Goal: Information Seeking & Learning: Check status

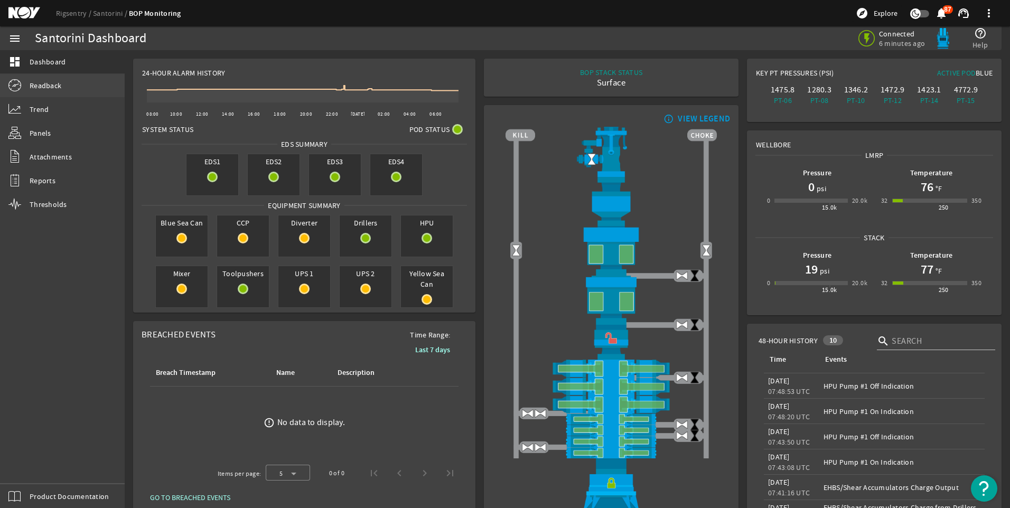
click at [40, 86] on span "Readback" at bounding box center [46, 85] width 32 height 11
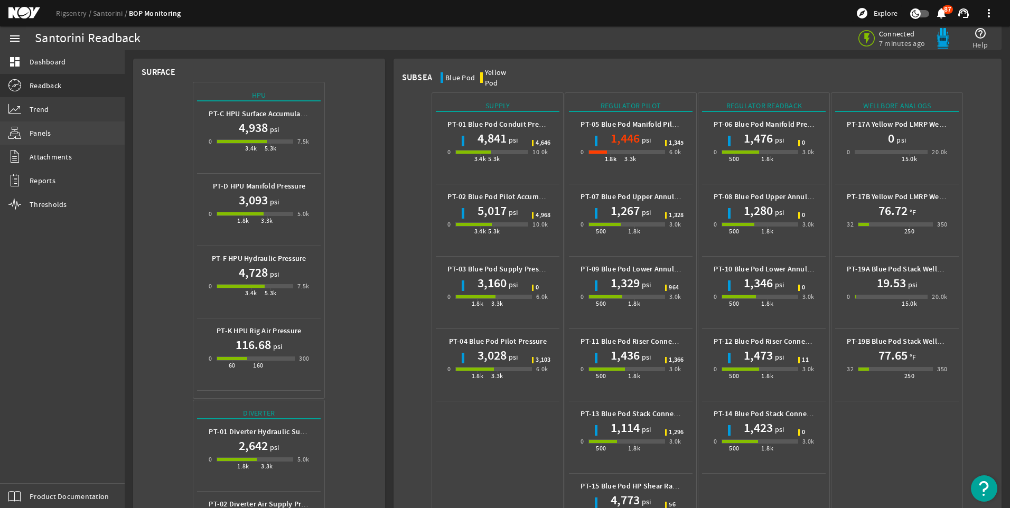
click at [29, 133] on link "Panels" at bounding box center [62, 132] width 125 height 23
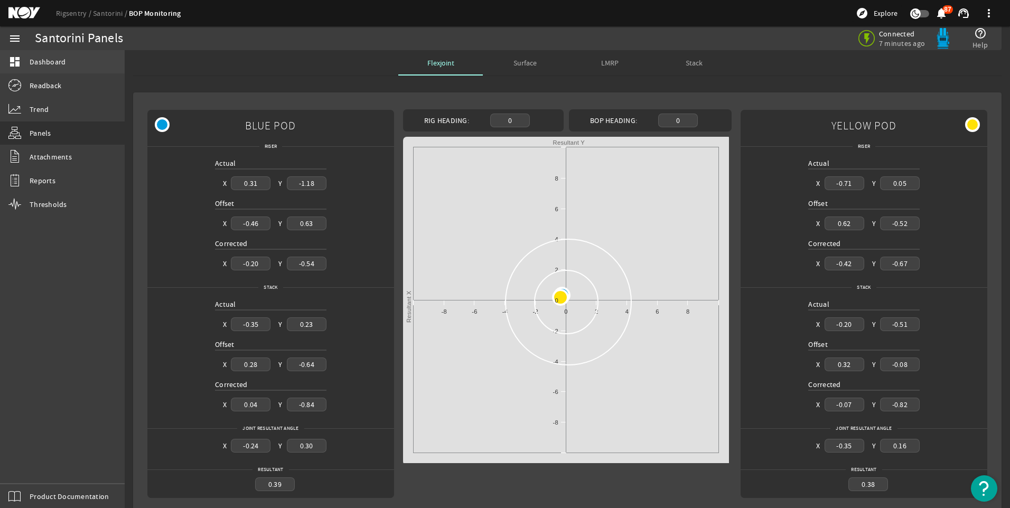
click at [43, 63] on span "Dashboard" at bounding box center [48, 62] width 36 height 11
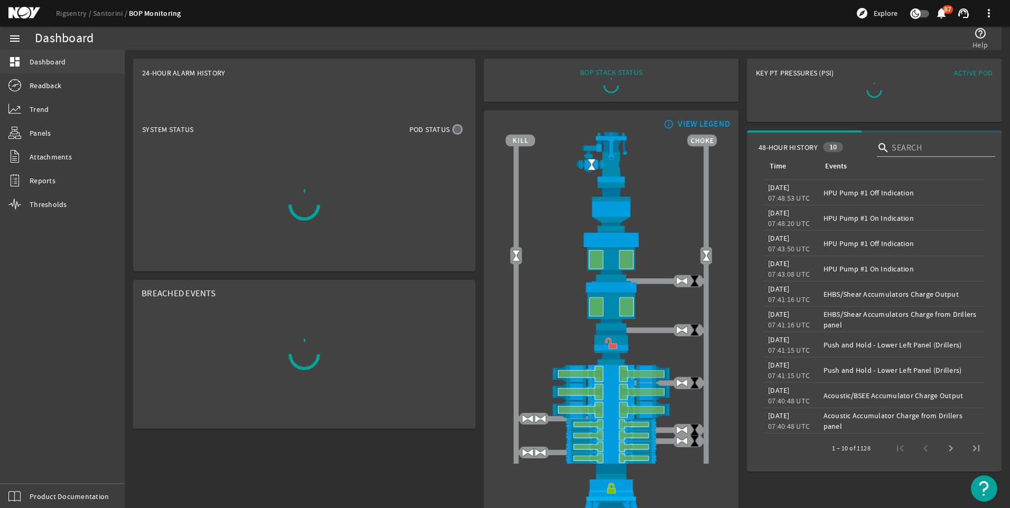
click at [41, 57] on span "Dashboard" at bounding box center [48, 62] width 36 height 11
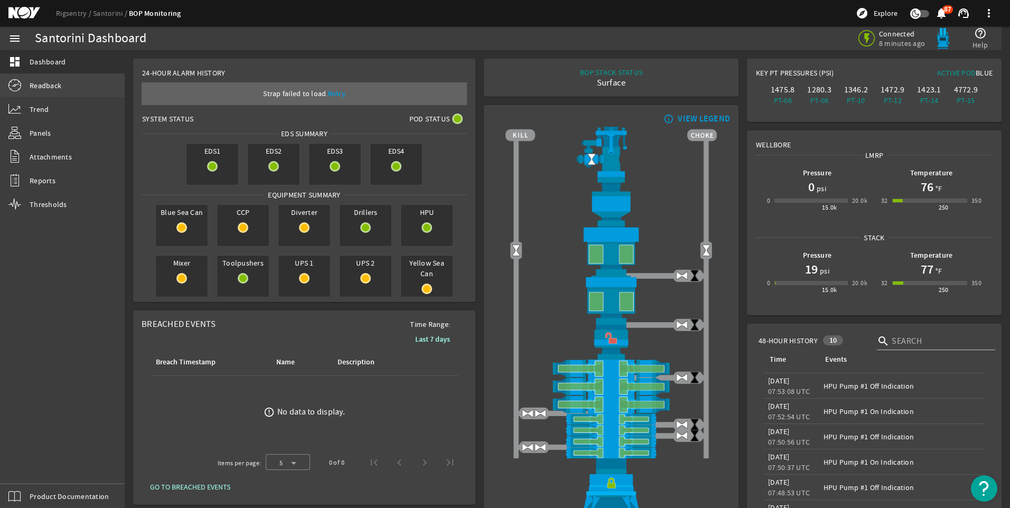
click at [40, 83] on span "Readback" at bounding box center [46, 85] width 32 height 11
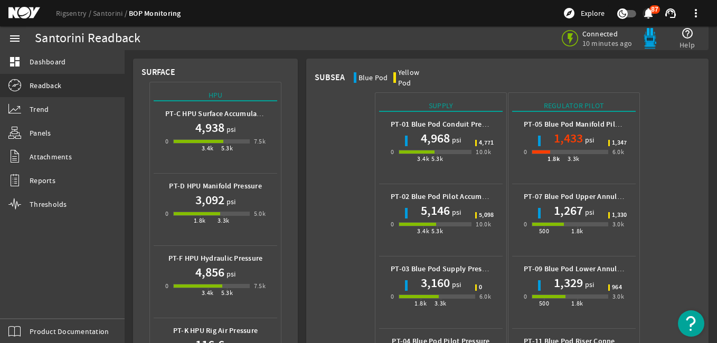
click at [654, 10] on mat-icon "notifications" at bounding box center [648, 13] width 13 height 13
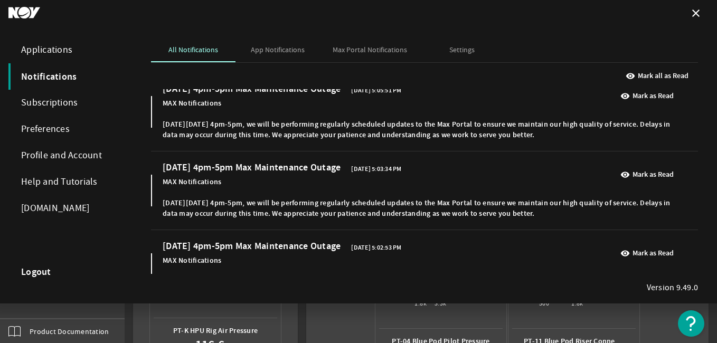
scroll to position [53, 0]
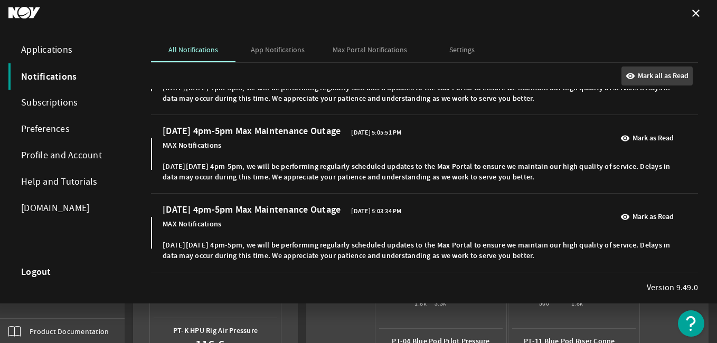
click at [633, 75] on mat-icon "visibility" at bounding box center [631, 76] width 10 height 10
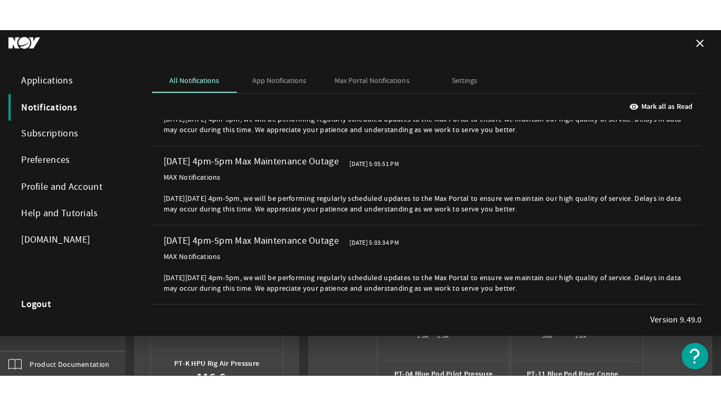
scroll to position [0, 0]
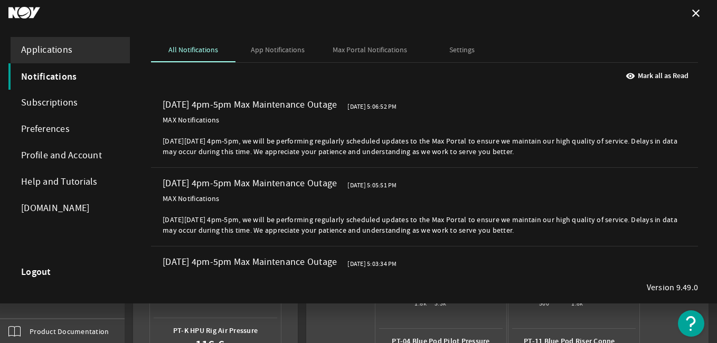
click at [46, 50] on div "Applications" at bounding box center [68, 50] width 121 height 26
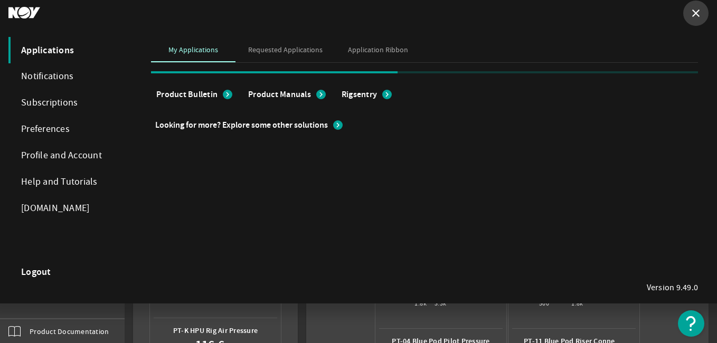
click at [693, 13] on mat-icon "close" at bounding box center [696, 13] width 13 height 13
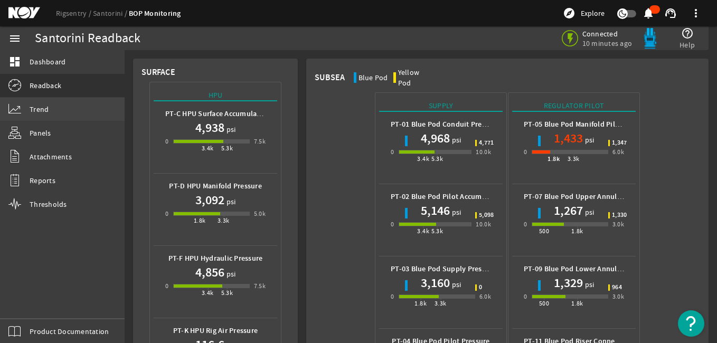
click at [41, 110] on span "Trend" at bounding box center [39, 109] width 19 height 11
click at [35, 107] on span "Trend" at bounding box center [39, 109] width 19 height 11
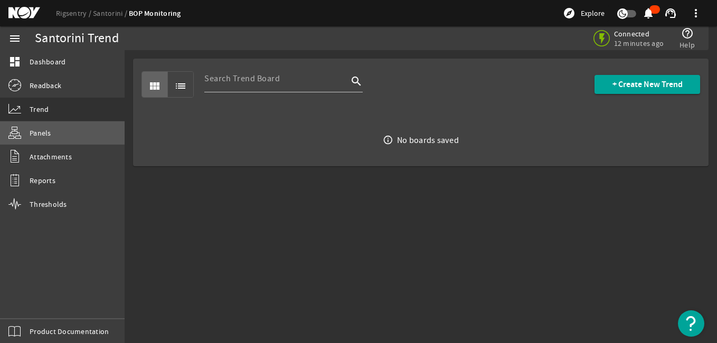
click at [33, 132] on span "Panels" at bounding box center [41, 133] width 22 height 11
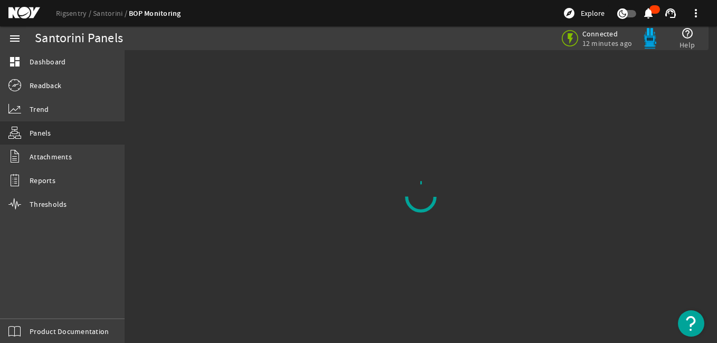
click at [620, 14] on icon "button" at bounding box center [623, 14] width 10 height 10
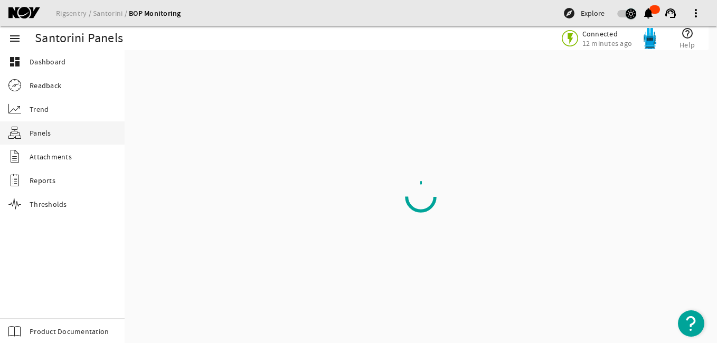
click at [628, 11] on icon "button" at bounding box center [631, 14] width 10 height 10
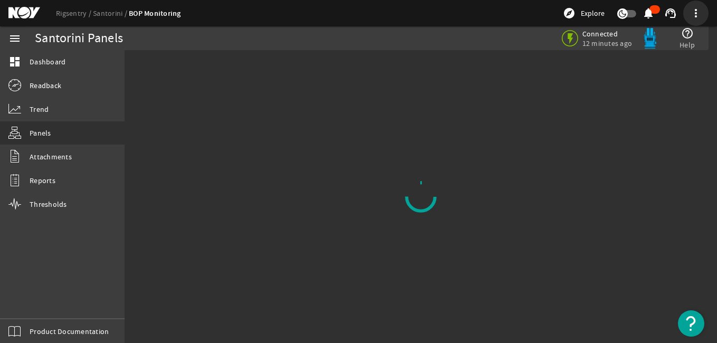
click at [695, 13] on span at bounding box center [695, 13] width 25 height 25
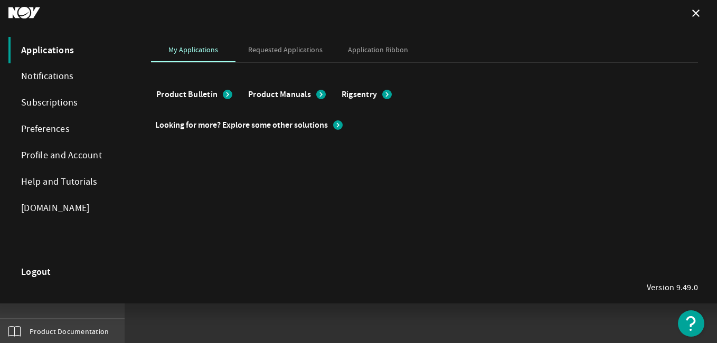
click at [695, 13] on mat-icon "close" at bounding box center [696, 13] width 13 height 13
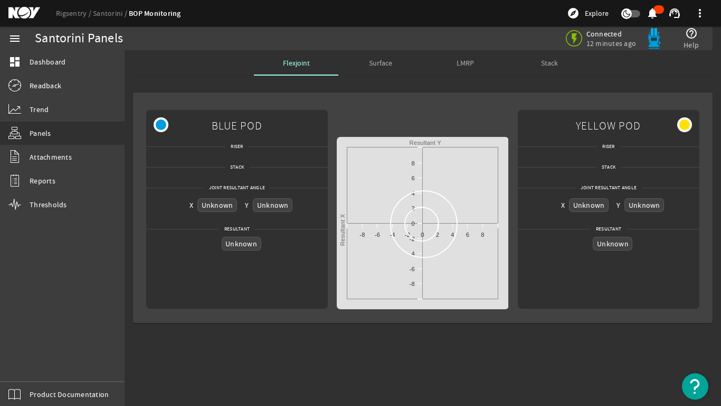
click at [67, 282] on div "menu dashboard Dashboard Readback Trend Panels Attachments Reports Thresholds P…" at bounding box center [62, 215] width 125 height 379
click at [36, 61] on span "Dashboard" at bounding box center [48, 62] width 36 height 11
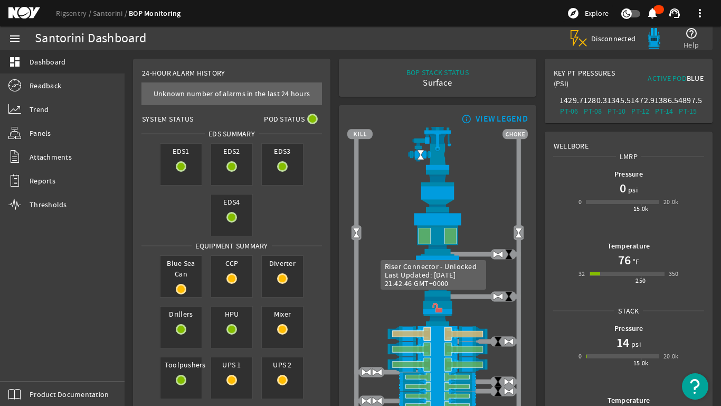
click at [435, 305] on img at bounding box center [438, 311] width 181 height 30
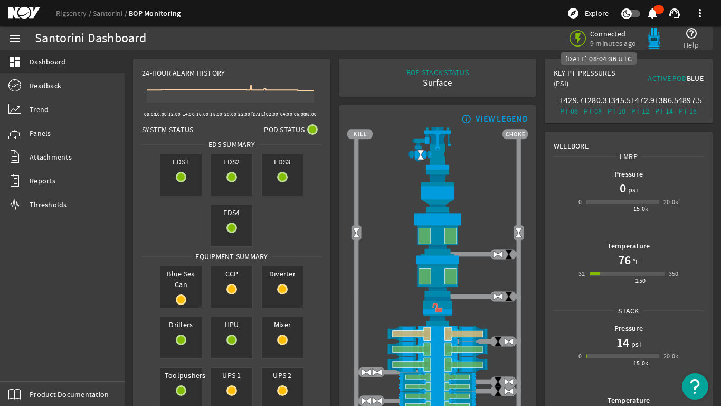
click at [616, 37] on span "Connected" at bounding box center [613, 34] width 46 height 10
click at [657, 39] on img at bounding box center [654, 38] width 21 height 21
click at [485, 114] on div "VIEW LEGEND" at bounding box center [502, 119] width 52 height 11
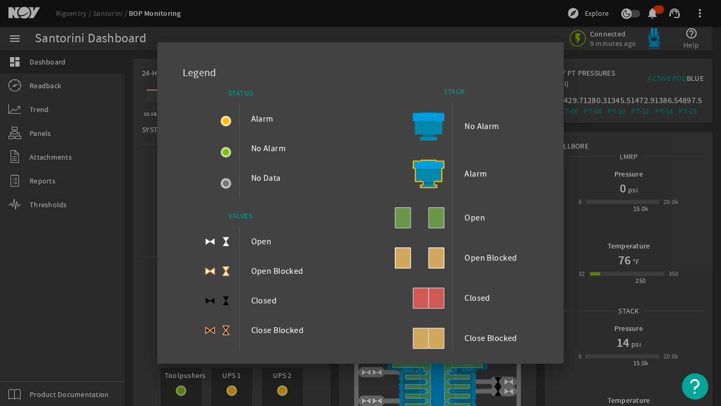
click at [418, 180] on div at bounding box center [431, 174] width 43 height 48
click at [559, 220] on div at bounding box center [360, 203] width 721 height 406
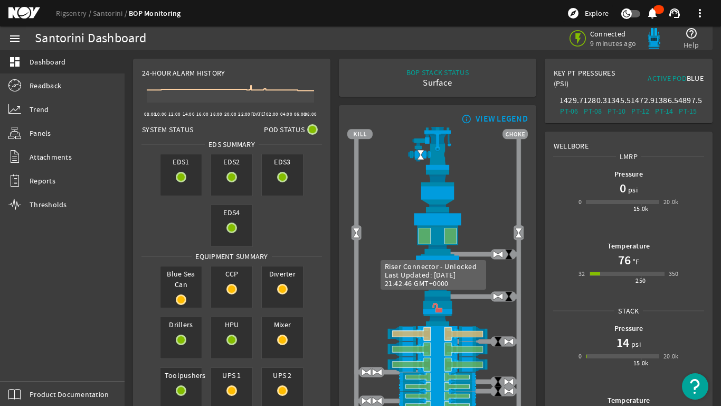
click at [434, 308] on img at bounding box center [438, 311] width 181 height 30
click at [434, 306] on img at bounding box center [438, 311] width 181 height 30
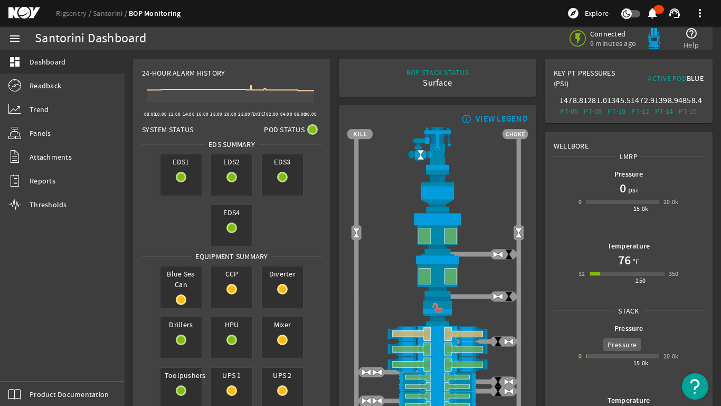
click at [621, 326] on b "Pressure" at bounding box center [629, 328] width 29 height 10
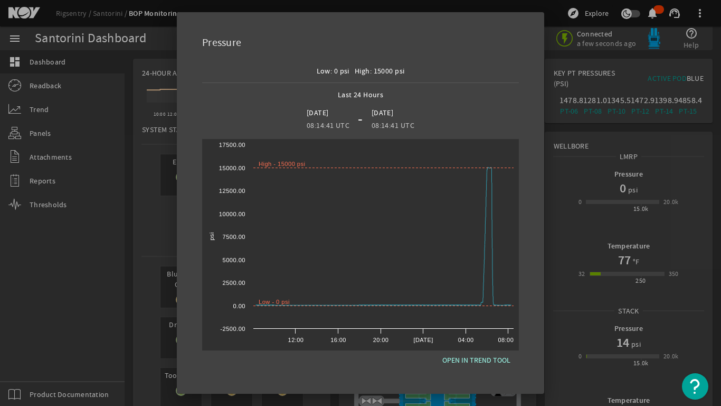
scroll to position [65, 0]
click at [571, 226] on div at bounding box center [360, 203] width 721 height 406
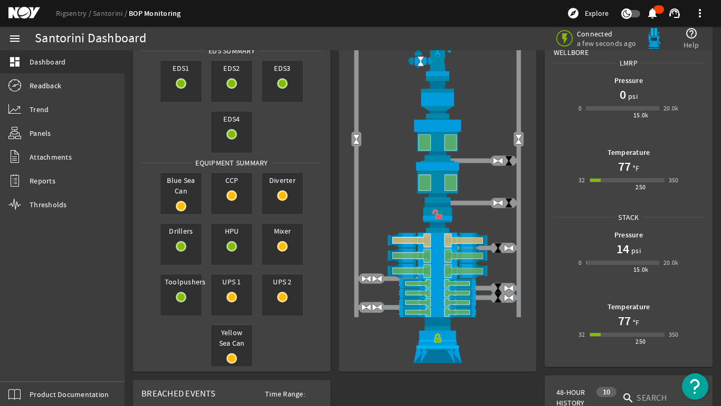
scroll to position [0, 0]
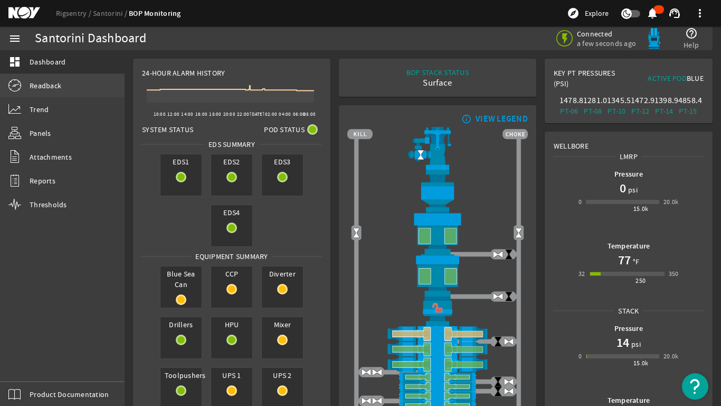
click at [30, 79] on link "Readback" at bounding box center [62, 85] width 125 height 23
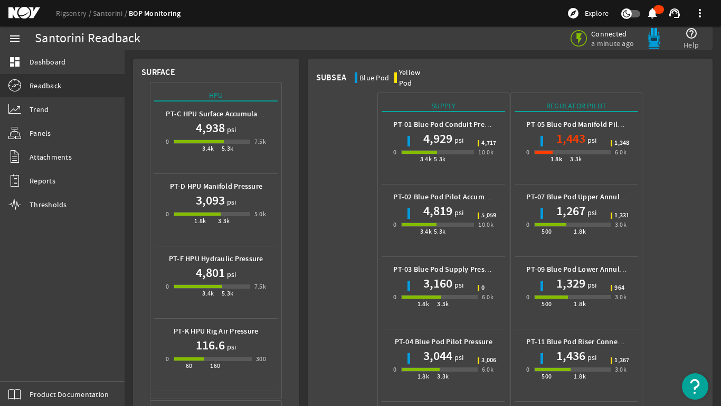
click at [409, 71] on div "Yellow Pod" at bounding box center [416, 77] width 35 height 21
click at [615, 140] on span "1,348" at bounding box center [622, 143] width 15 height 6
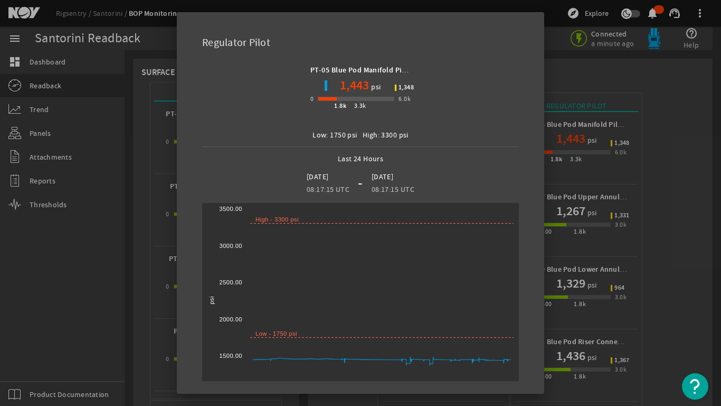
click at [528, 40] on div "Regulator Pilot" at bounding box center [361, 40] width 342 height 31
click at [597, 70] on div at bounding box center [360, 203] width 721 height 406
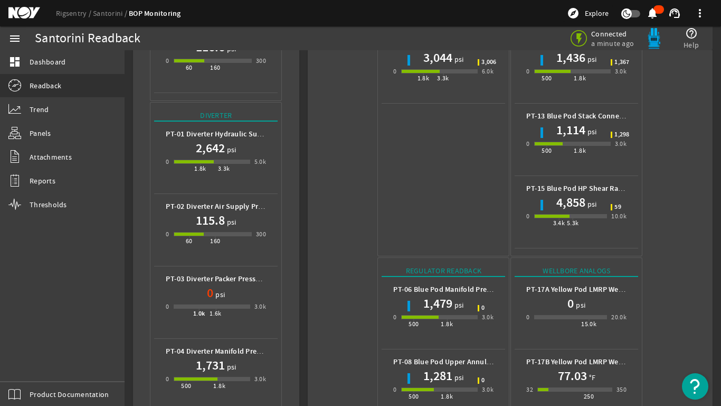
scroll to position [264, 0]
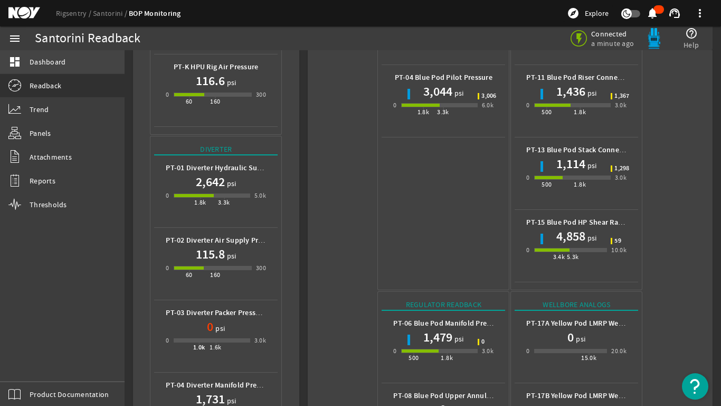
click at [44, 59] on span "Dashboard" at bounding box center [48, 62] width 36 height 11
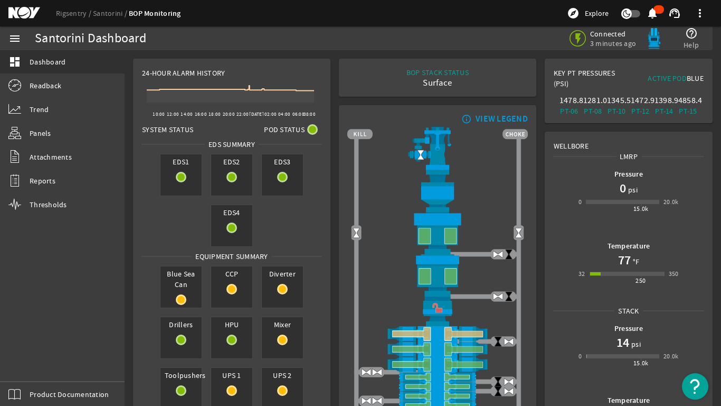
scroll to position [53, 0]
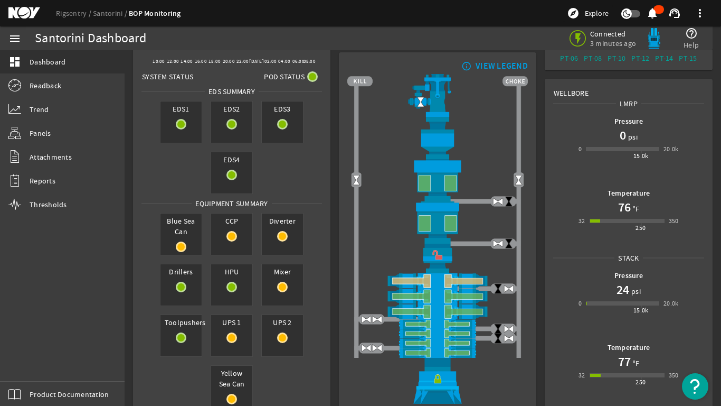
click at [632, 282] on div "24 psi" at bounding box center [629, 289] width 100 height 17
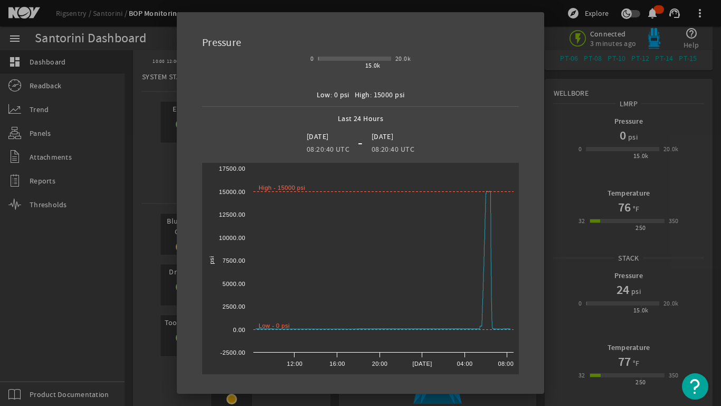
scroll to position [65, 0]
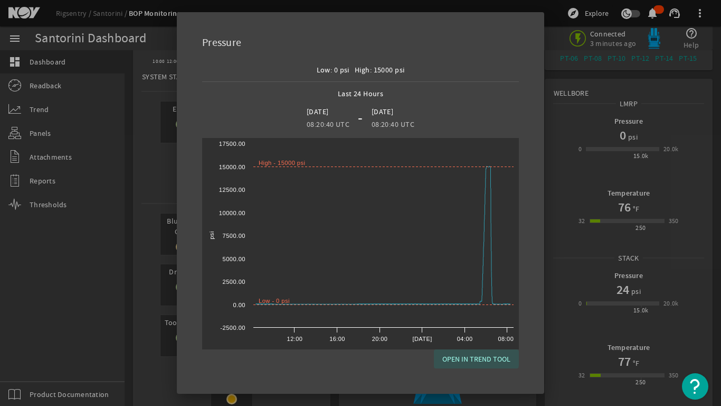
click at [468, 343] on span "OPEN IN TREND TOOL" at bounding box center [477, 358] width 68 height 13
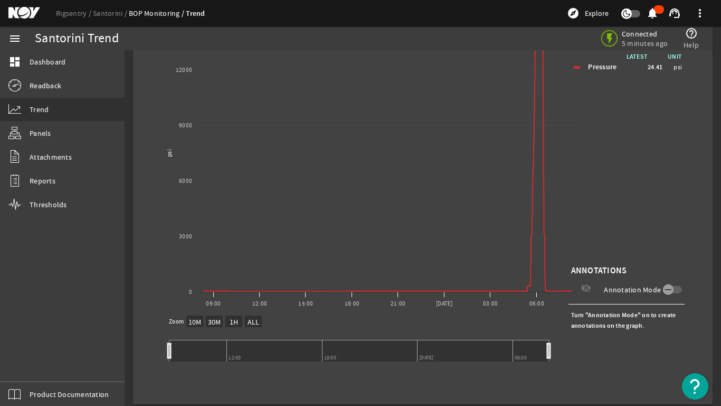
scroll to position [149, 0]
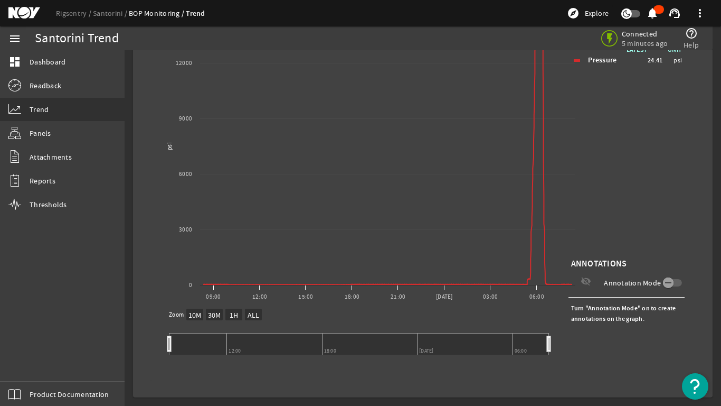
click at [254, 314] on text "ALL" at bounding box center [254, 315] width 12 height 10
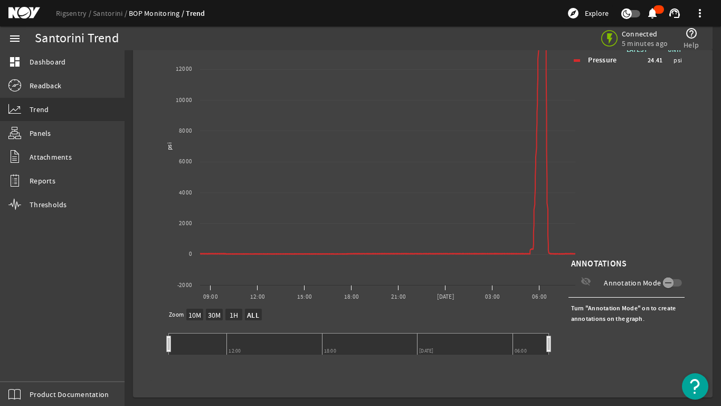
click at [254, 314] on text "ALL" at bounding box center [253, 315] width 13 height 10
click at [232, 313] on text "1H" at bounding box center [234, 315] width 9 height 10
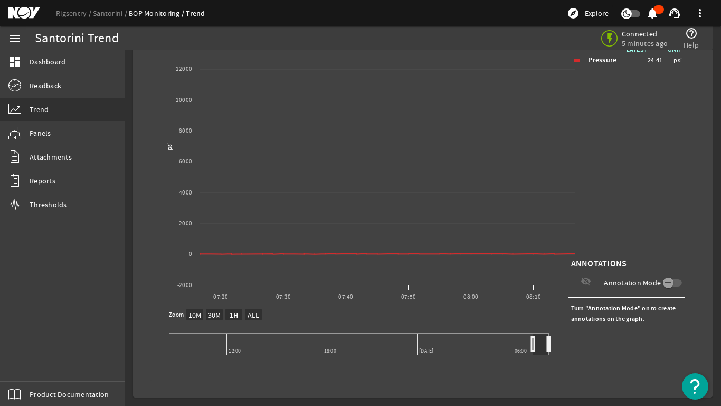
click at [212, 313] on text "30M" at bounding box center [214, 315] width 13 height 10
click at [187, 316] on rect at bounding box center [194, 314] width 17 height 12
click at [254, 310] on text "ALL" at bounding box center [254, 315] width 12 height 10
select select "ALL"
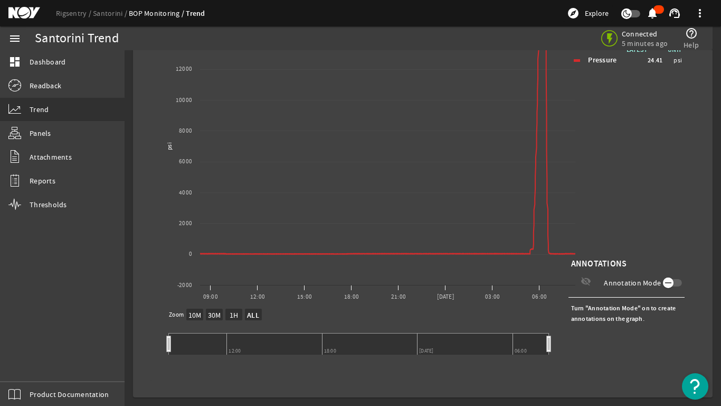
click at [664, 279] on icon "button" at bounding box center [669, 283] width 10 height 10
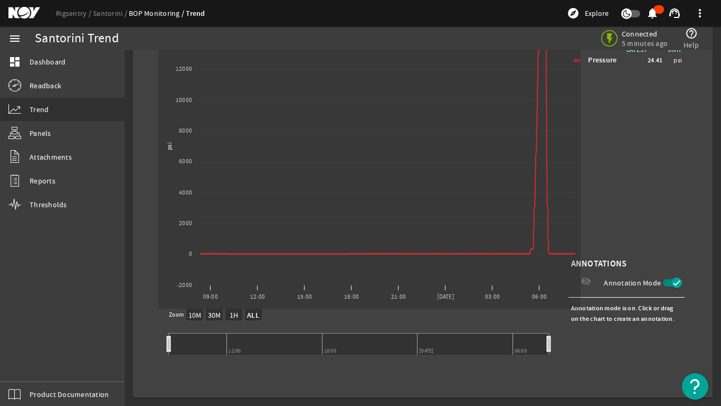
click at [672, 280] on icon "button" at bounding box center [677, 283] width 10 height 10
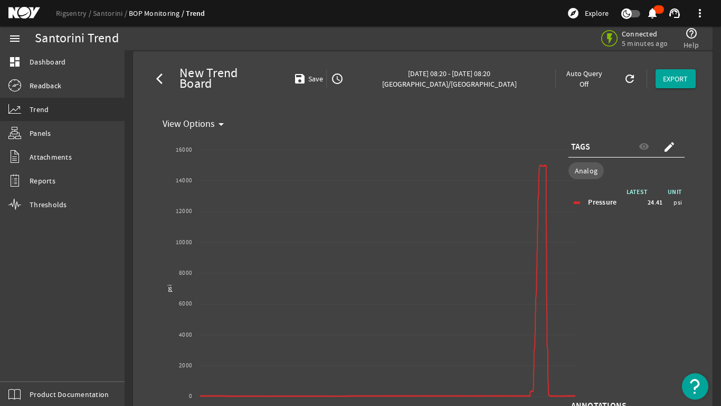
scroll to position [0, 0]
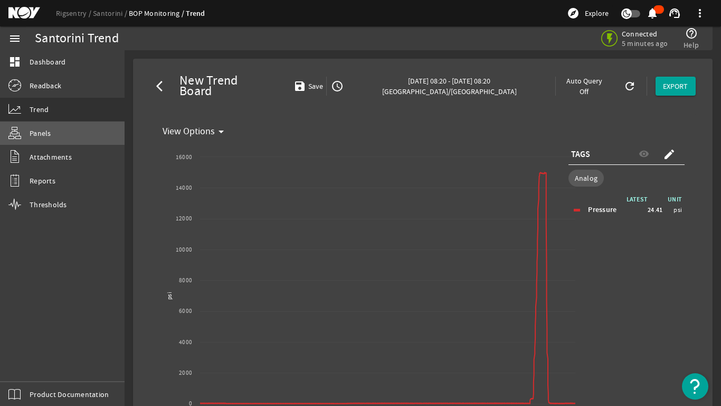
click at [37, 134] on span "Panels" at bounding box center [41, 133] width 22 height 11
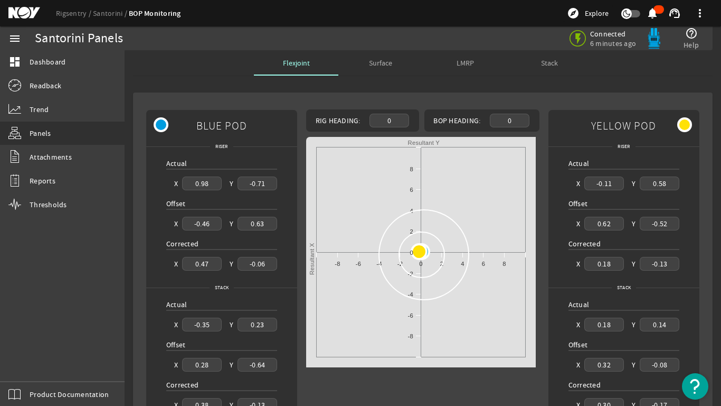
click at [547, 64] on span "Stack" at bounding box center [549, 62] width 17 height 7
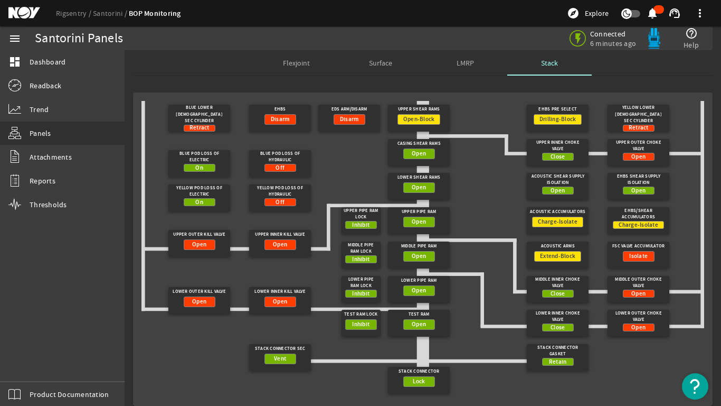
click at [291, 164] on div "Off" at bounding box center [281, 168] width 32 height 8
click at [461, 60] on span "LMRP" at bounding box center [465, 62] width 17 height 7
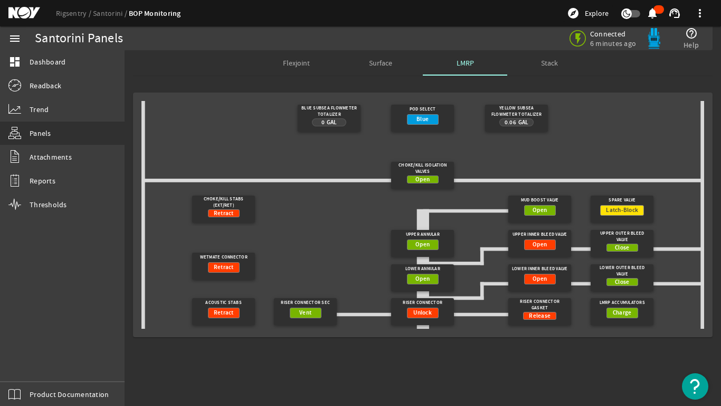
click at [509, 120] on span "0.06" at bounding box center [511, 122] width 12 height 8
click at [525, 120] on div "0.06 Gal" at bounding box center [517, 122] width 34 height 8
click at [377, 64] on span "Surface" at bounding box center [380, 62] width 23 height 7
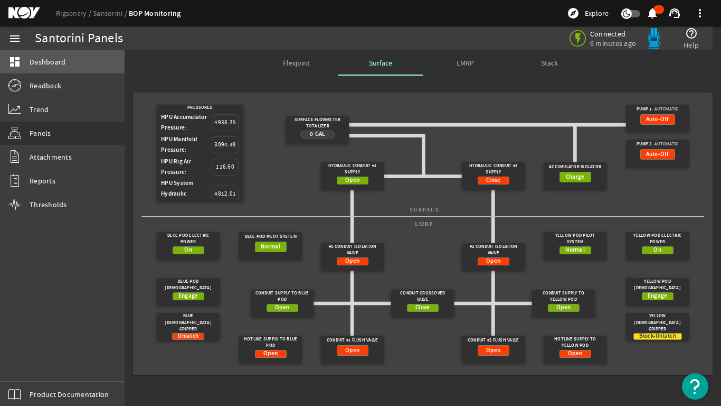
click at [39, 61] on span "Dashboard" at bounding box center [48, 62] width 36 height 11
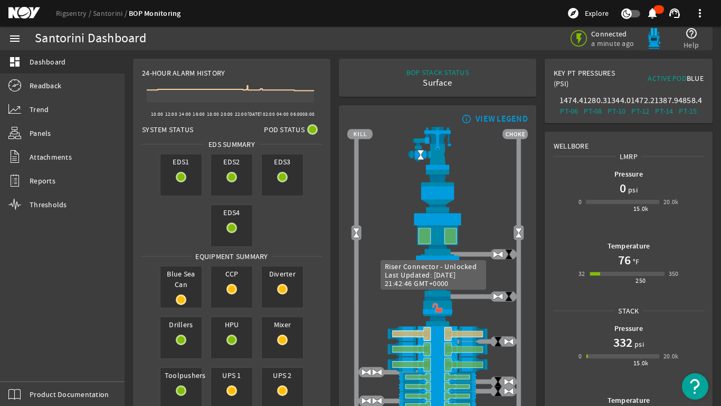
click at [435, 304] on img at bounding box center [438, 311] width 181 height 30
drag, startPoint x: 435, startPoint y: 304, endPoint x: 424, endPoint y: 305, distance: 11.1
click at [424, 305] on img at bounding box center [438, 311] width 181 height 30
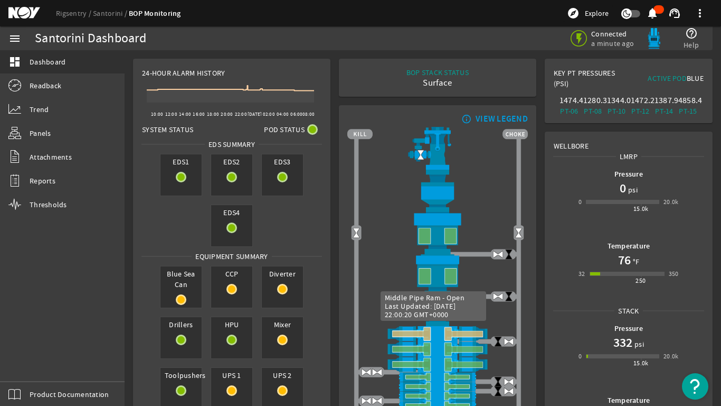
scroll to position [53, 0]
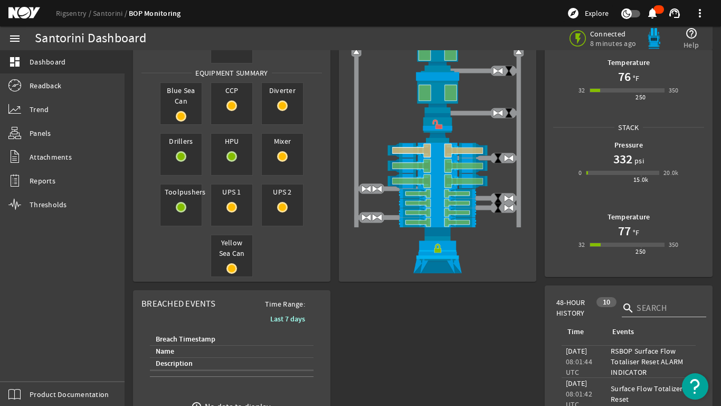
scroll to position [158, 0]
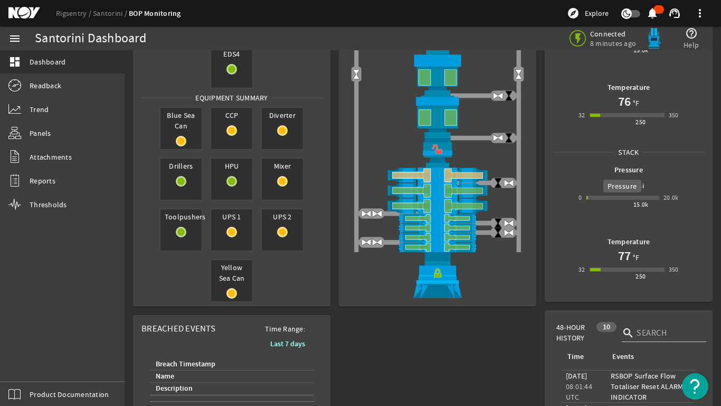
click at [601, 168] on span "Pressure" at bounding box center [629, 169] width 100 height 11
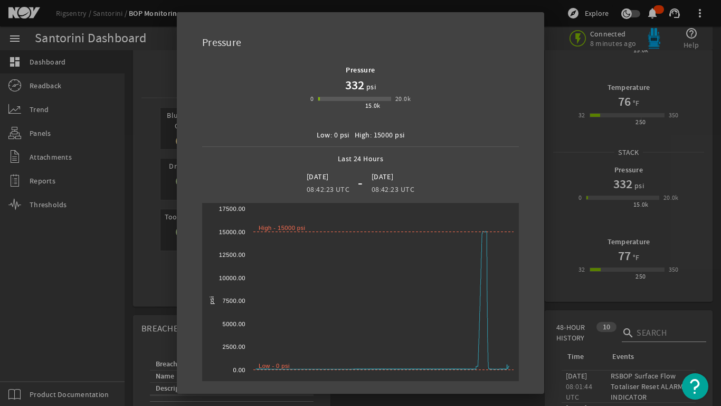
click at [555, 134] on div at bounding box center [360, 203] width 721 height 406
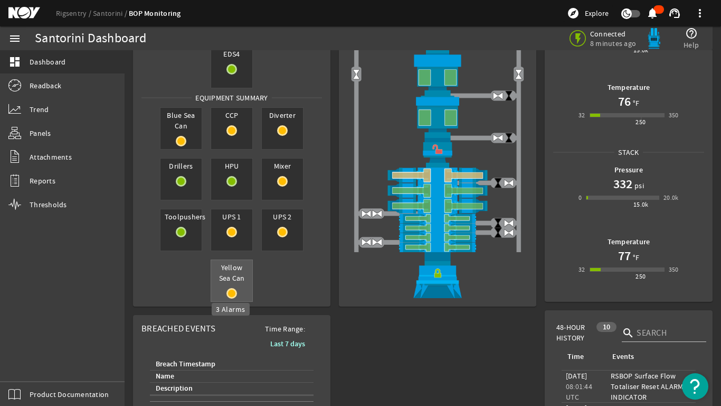
click at [232, 290] on mat-icon at bounding box center [232, 293] width 11 height 11
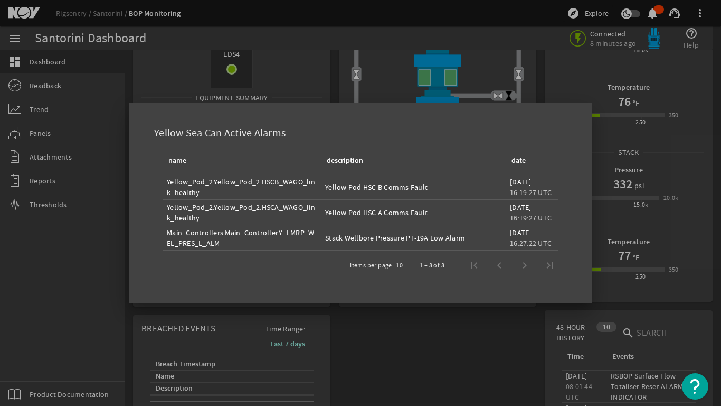
click at [111, 215] on div at bounding box center [360, 203] width 721 height 406
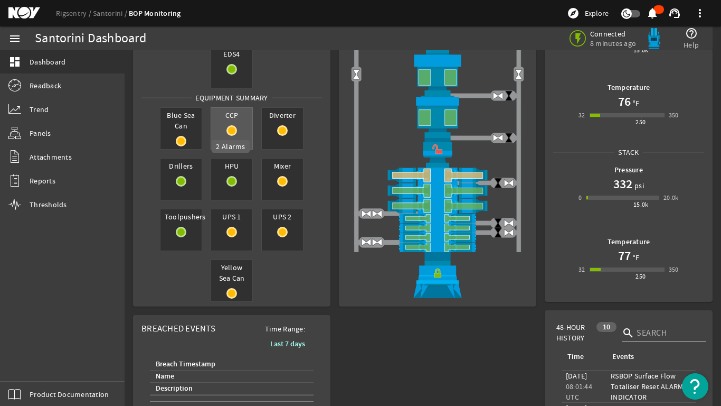
click at [231, 133] on mat-icon at bounding box center [232, 130] width 11 height 11
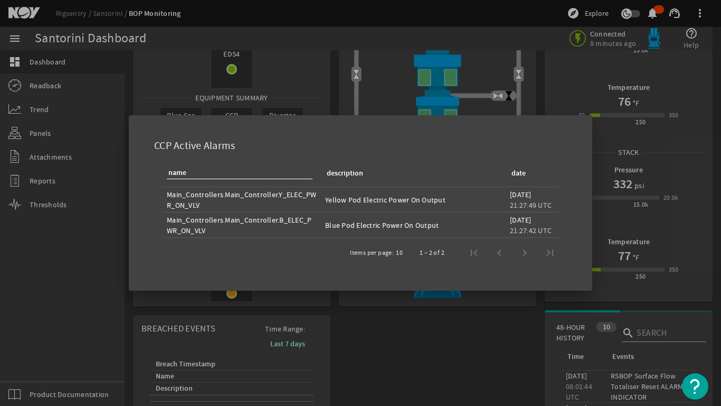
click at [114, 277] on div at bounding box center [360, 203] width 721 height 406
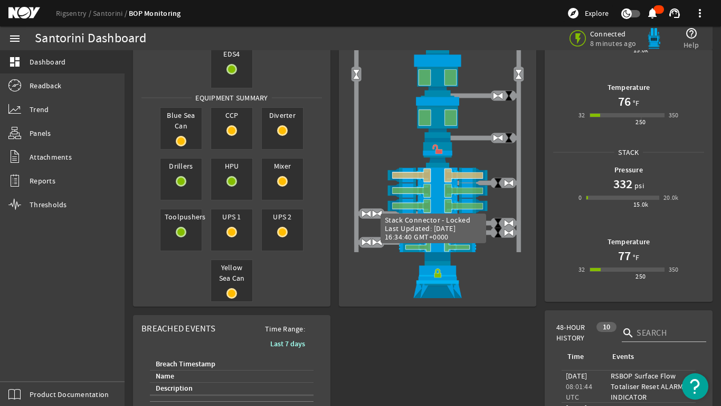
click at [436, 271] on img at bounding box center [438, 275] width 181 height 46
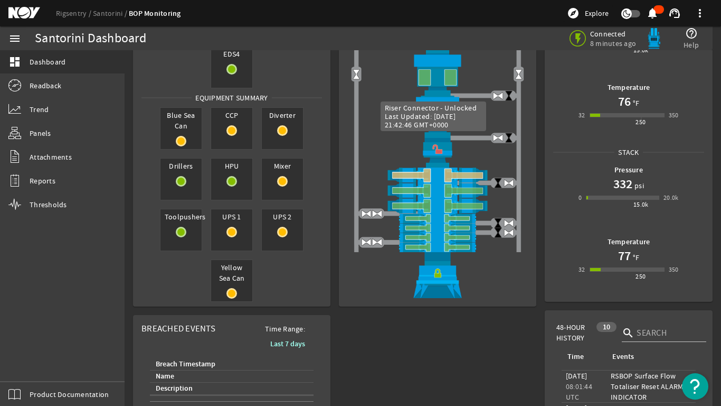
click at [436, 149] on img at bounding box center [438, 153] width 181 height 30
click at [435, 149] on img at bounding box center [438, 153] width 181 height 30
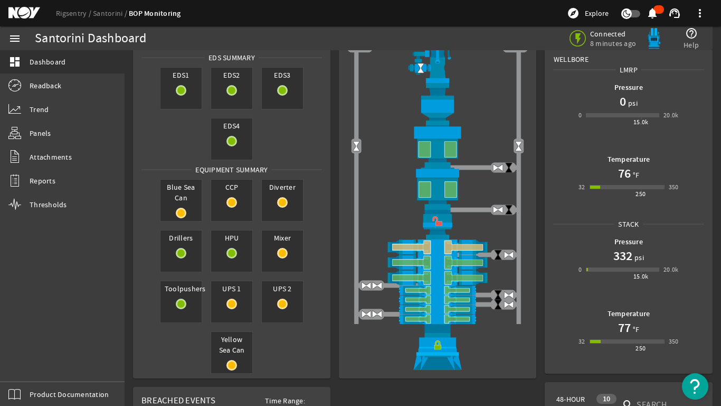
scroll to position [0, 0]
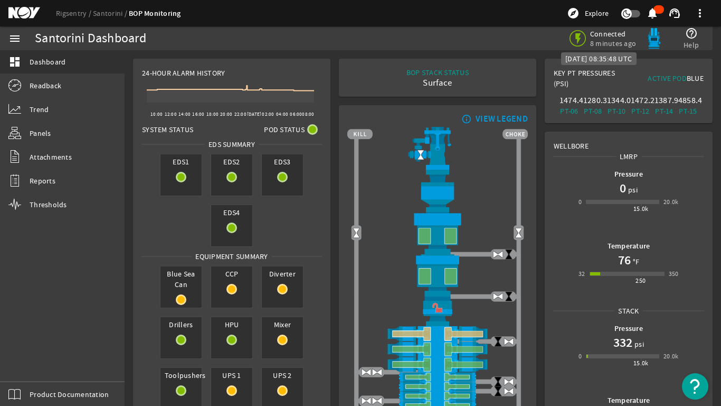
click at [595, 36] on span "Connected" at bounding box center [613, 34] width 46 height 10
click at [657, 37] on img at bounding box center [654, 38] width 21 height 21
click at [624, 13] on icon "button" at bounding box center [626, 14] width 7 height 7
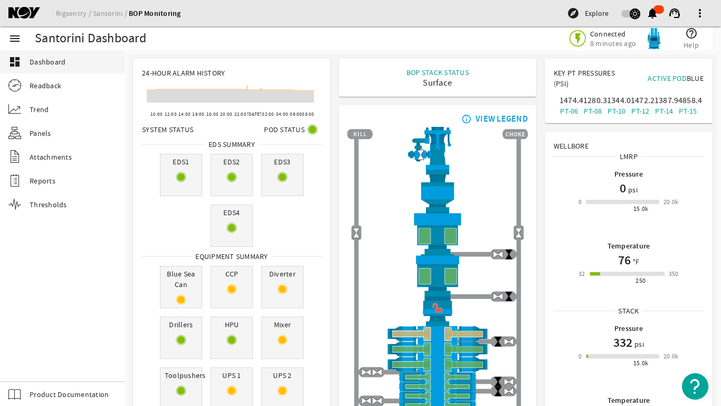
click at [624, 13] on span "button" at bounding box center [631, 13] width 19 height 7
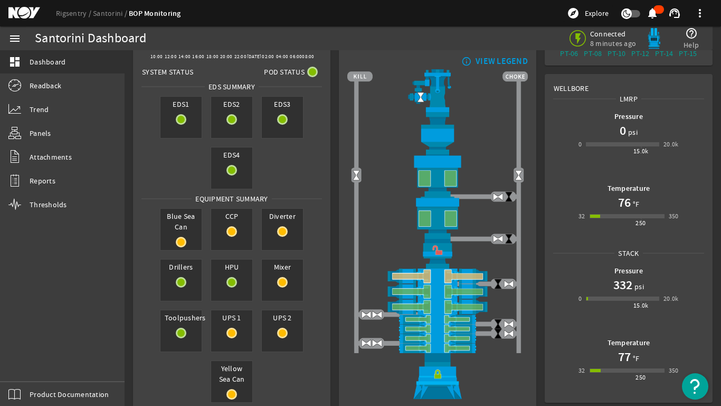
scroll to position [53, 0]
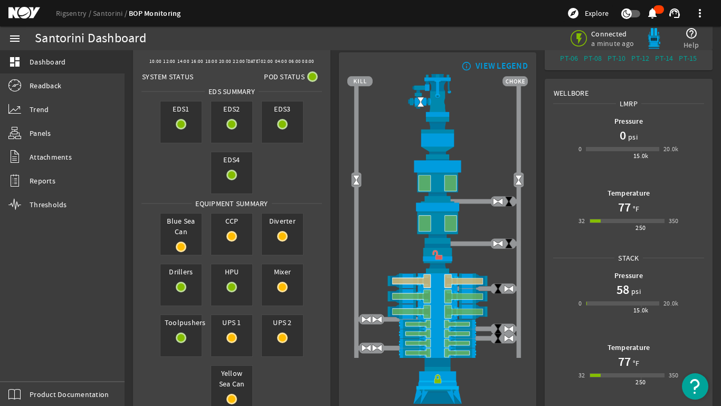
click at [590, 286] on div "58 psi" at bounding box center [629, 289] width 100 height 17
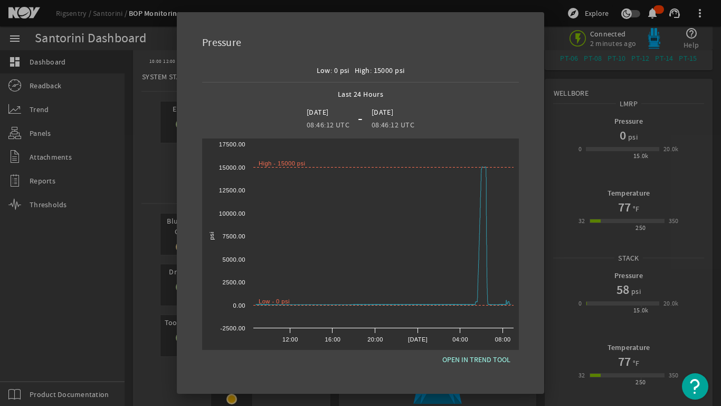
scroll to position [65, 0]
click at [698, 118] on div at bounding box center [360, 203] width 721 height 406
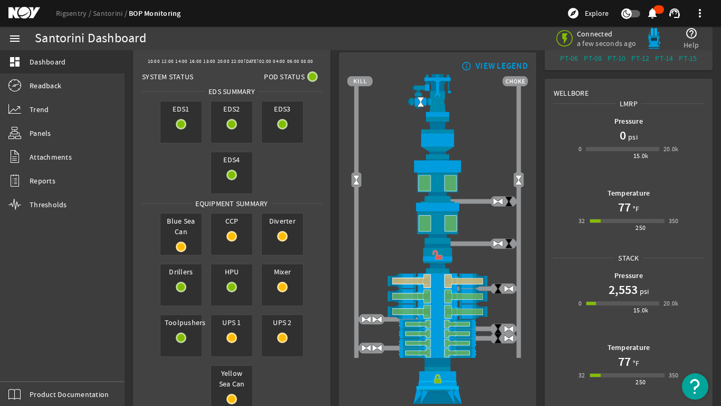
click at [611, 286] on h1 "2,553" at bounding box center [623, 289] width 29 height 17
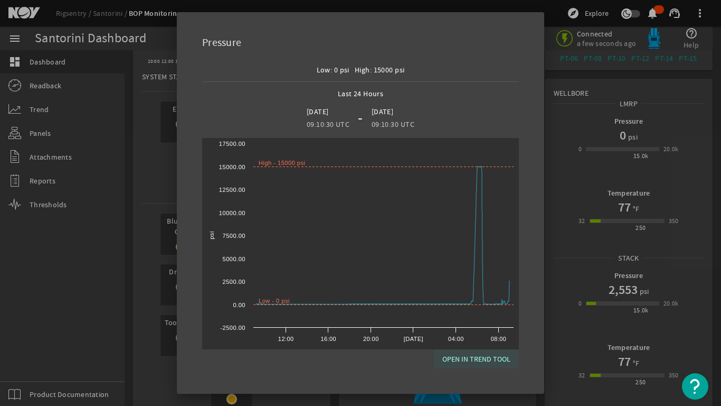
click at [475, 357] on span "OPEN IN TREND TOOL" at bounding box center [477, 358] width 68 height 13
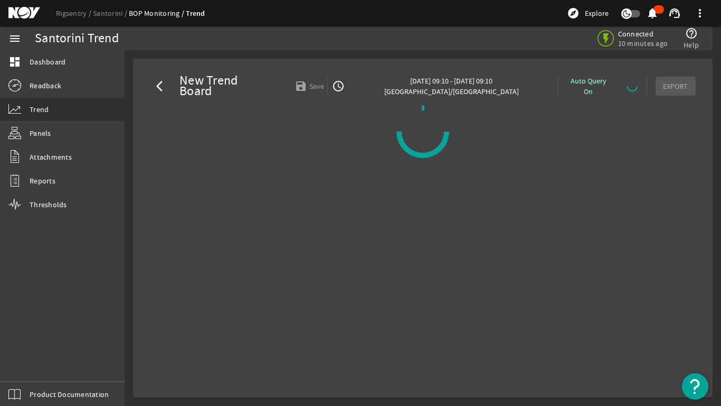
select select "10M"
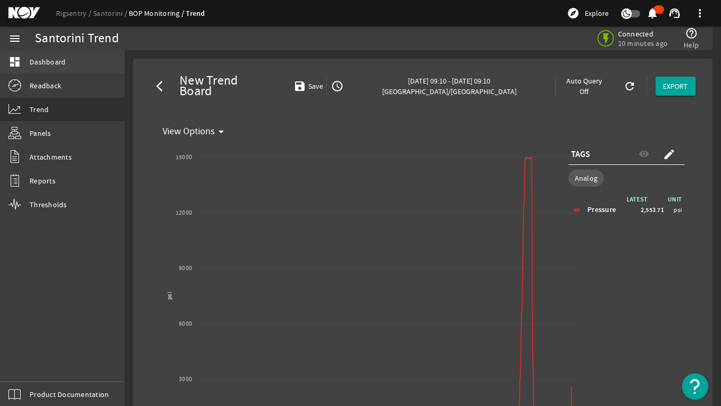
click at [43, 60] on span "Dashboard" at bounding box center [48, 62] width 36 height 11
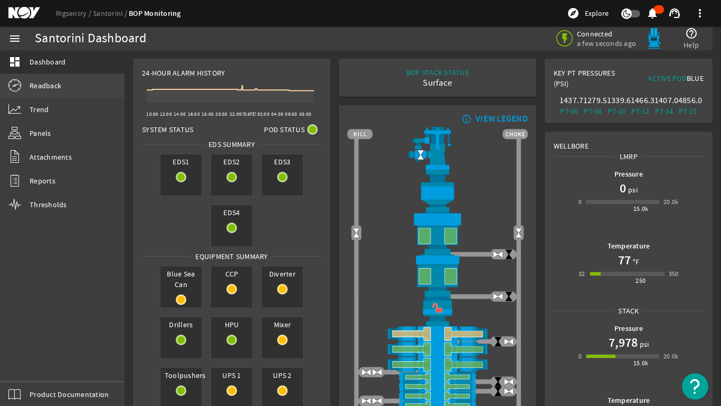
click at [35, 83] on span "Readback" at bounding box center [46, 85] width 32 height 11
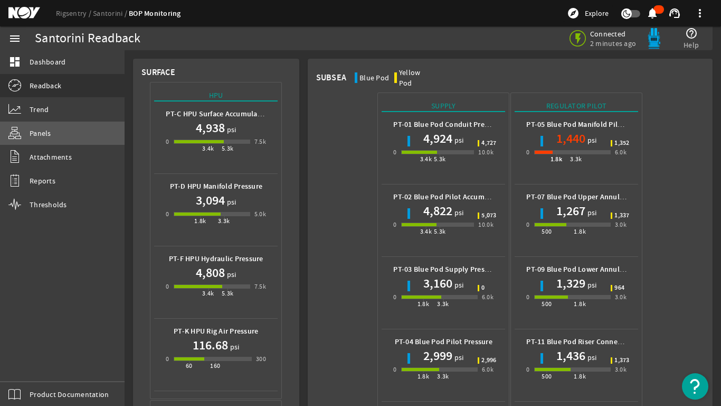
click at [35, 133] on span "Panels" at bounding box center [41, 133] width 22 height 11
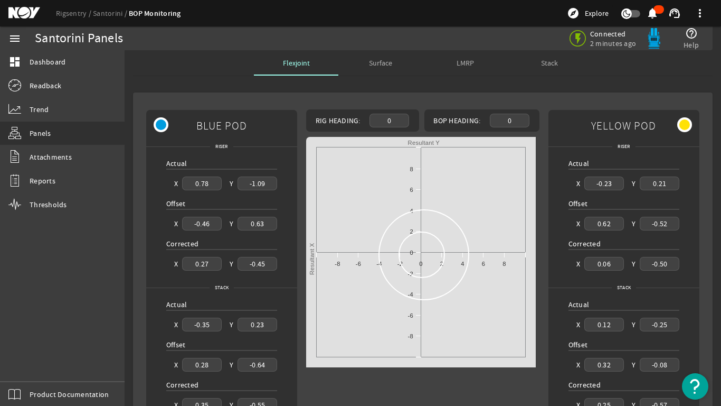
click at [463, 61] on span "LMRP" at bounding box center [465, 62] width 17 height 7
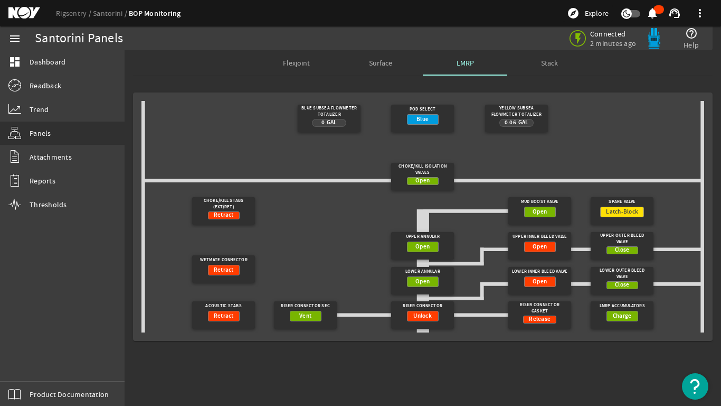
click at [549, 63] on span "Stack" at bounding box center [549, 62] width 17 height 7
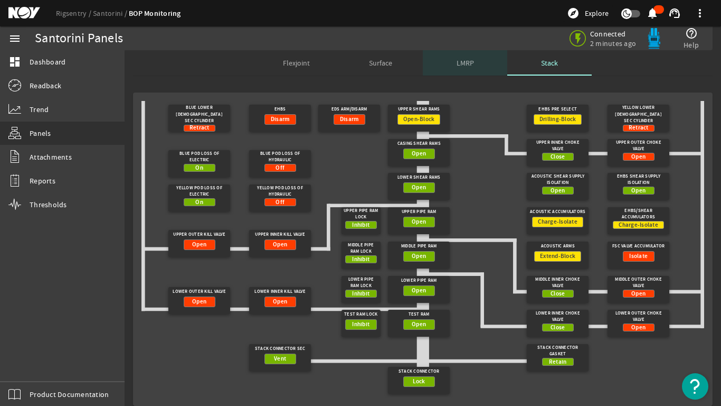
click at [467, 62] on span "LMRP" at bounding box center [465, 62] width 17 height 7
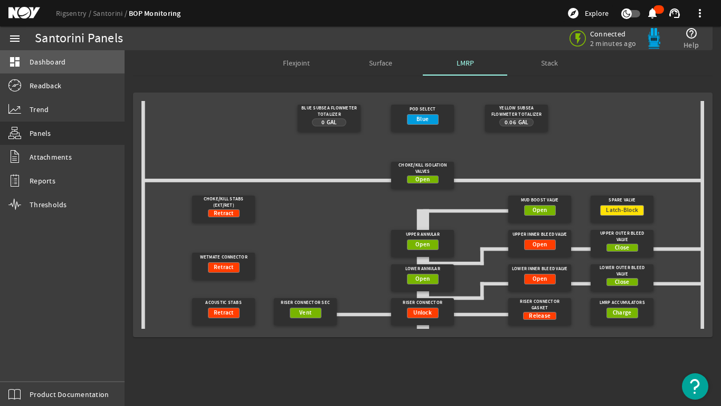
click at [40, 62] on span "Dashboard" at bounding box center [48, 62] width 36 height 11
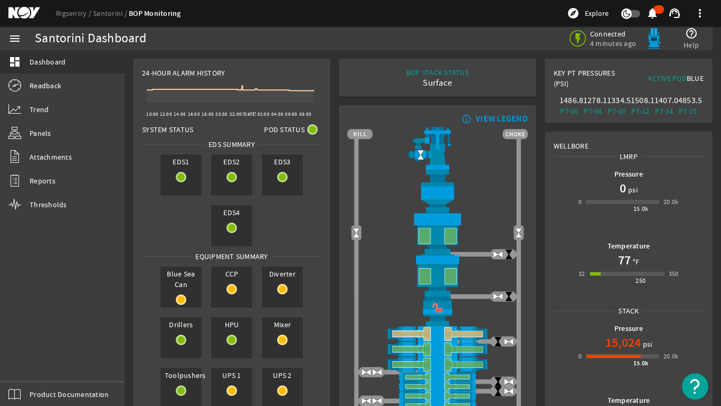
click at [597, 340] on div "15,024 psi" at bounding box center [629, 342] width 100 height 17
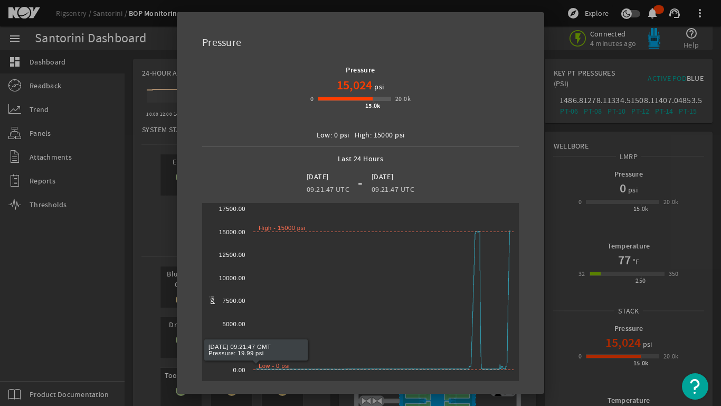
click at [155, 233] on div at bounding box center [360, 203] width 721 height 406
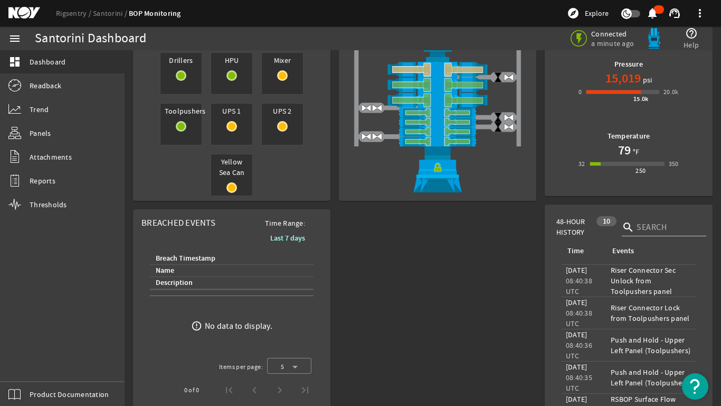
scroll to position [211, 0]
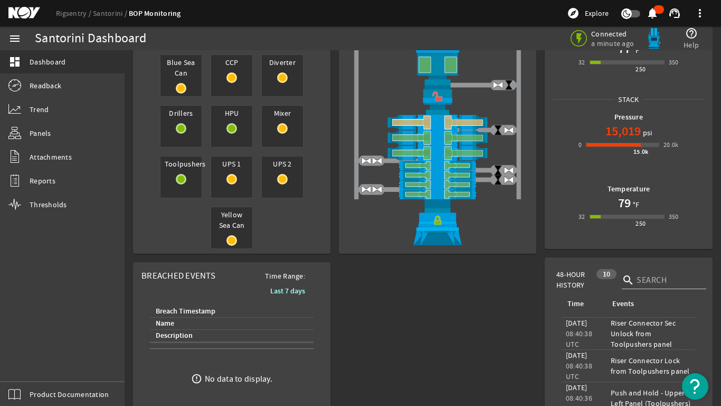
click at [602, 272] on div "10" at bounding box center [607, 274] width 21 height 10
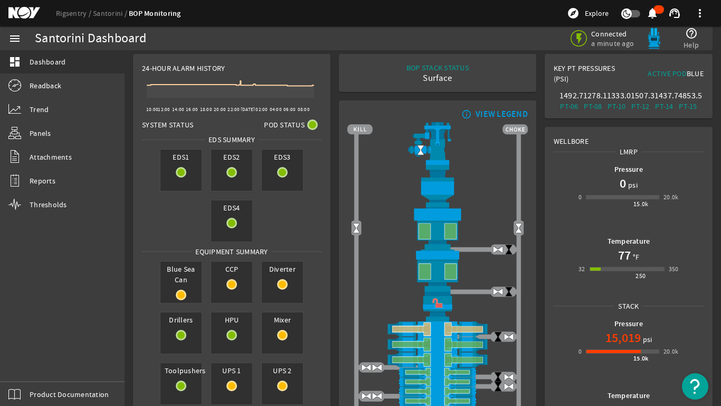
scroll to position [0, 0]
